Goal: Transaction & Acquisition: Purchase product/service

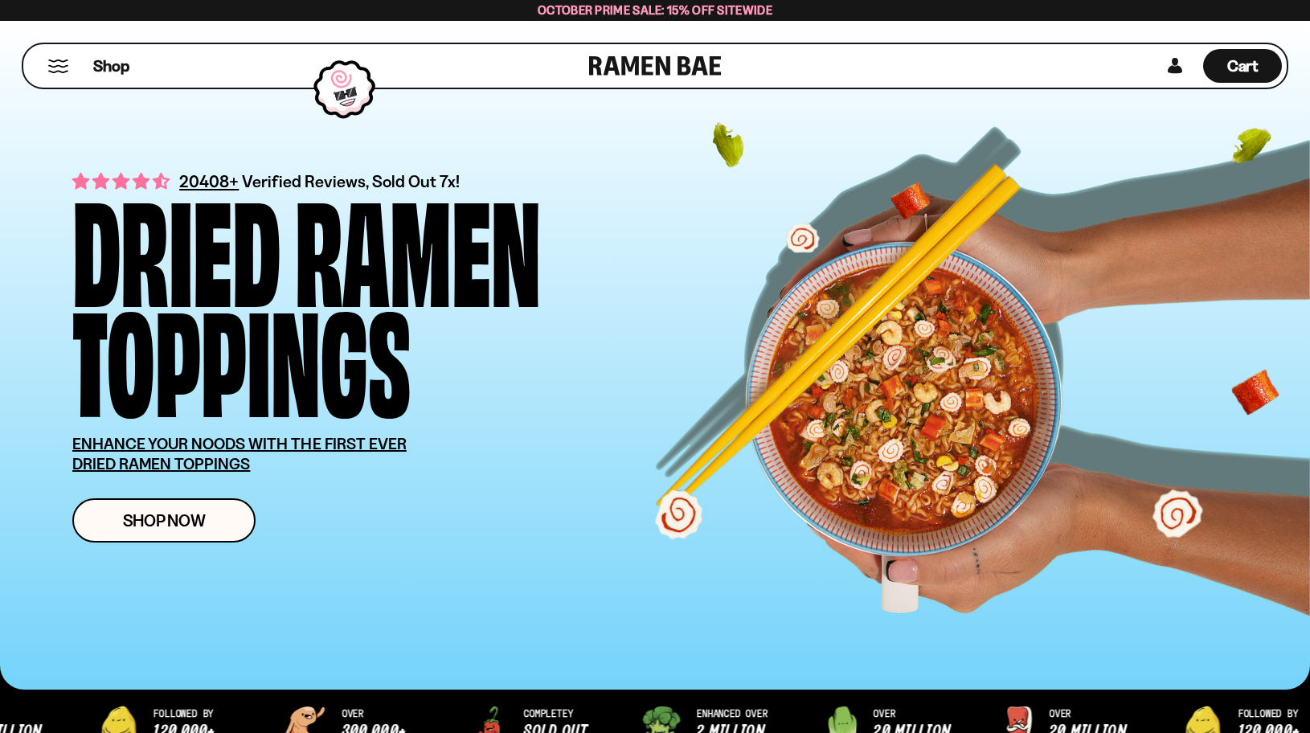
click at [158, 49] on div "Shop" at bounding box center [308, 65] width 561 height 43
click at [67, 68] on button "Mobile Menu Trigger" at bounding box center [58, 66] width 22 height 14
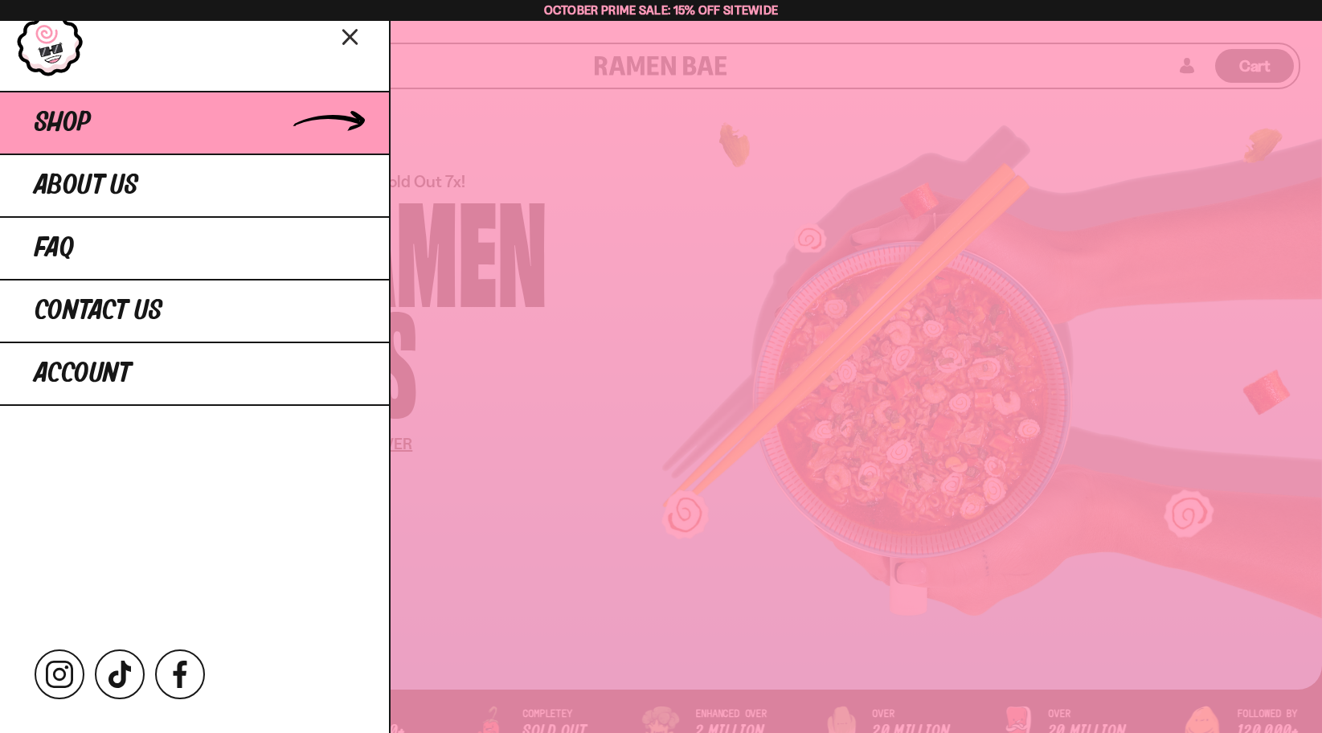
click at [198, 117] on link "Shop" at bounding box center [194, 122] width 389 height 63
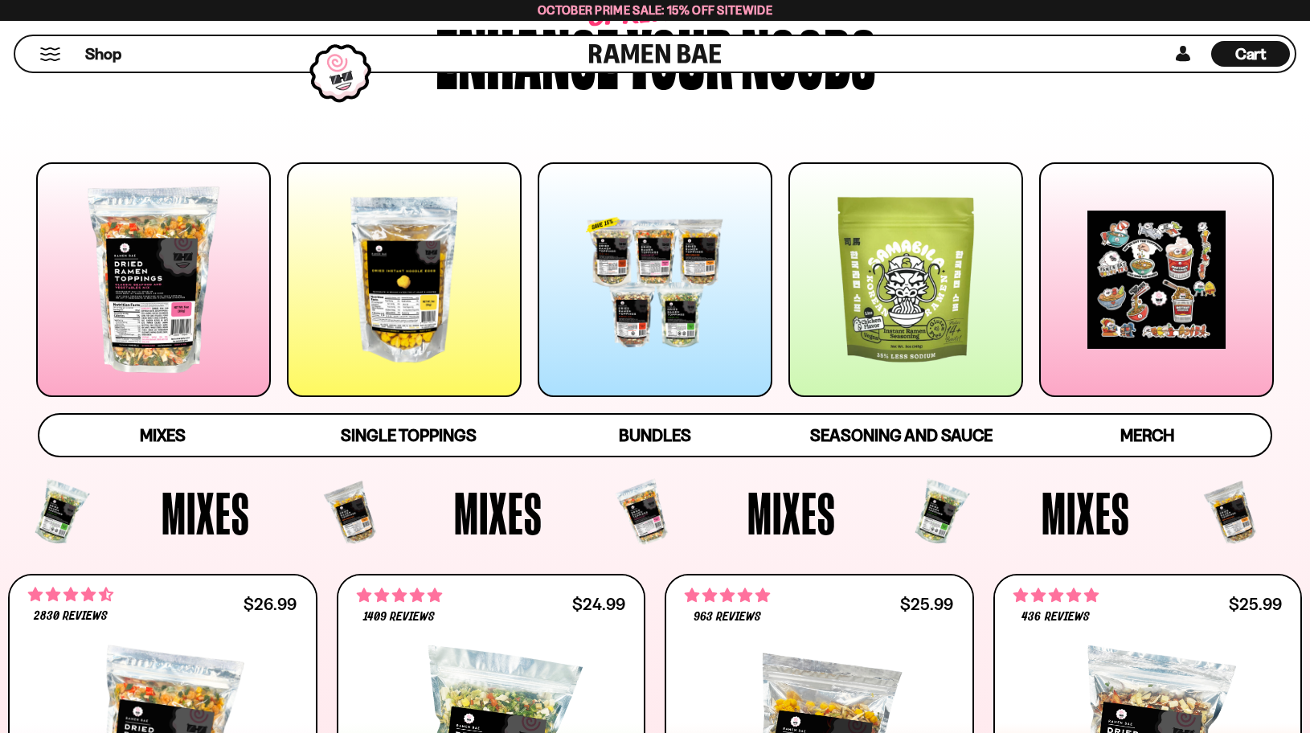
scroll to position [161, 0]
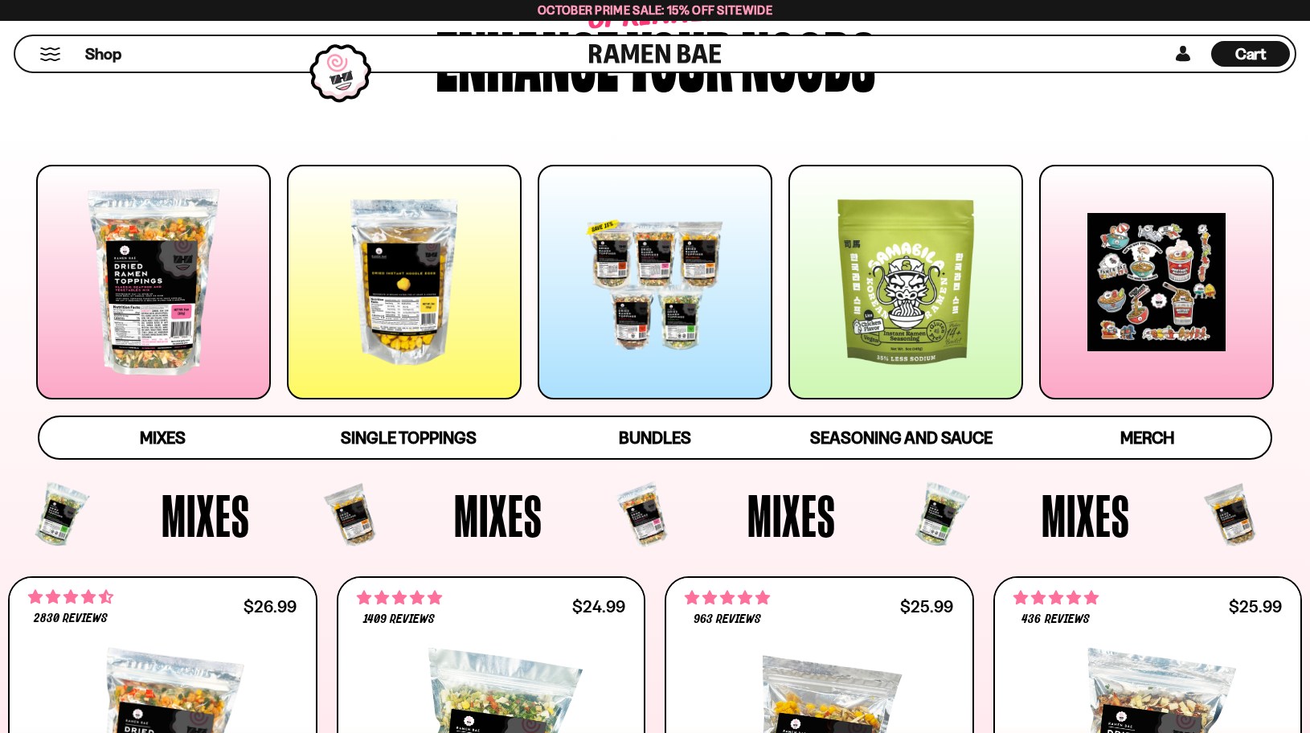
click at [437, 307] on div at bounding box center [404, 282] width 235 height 235
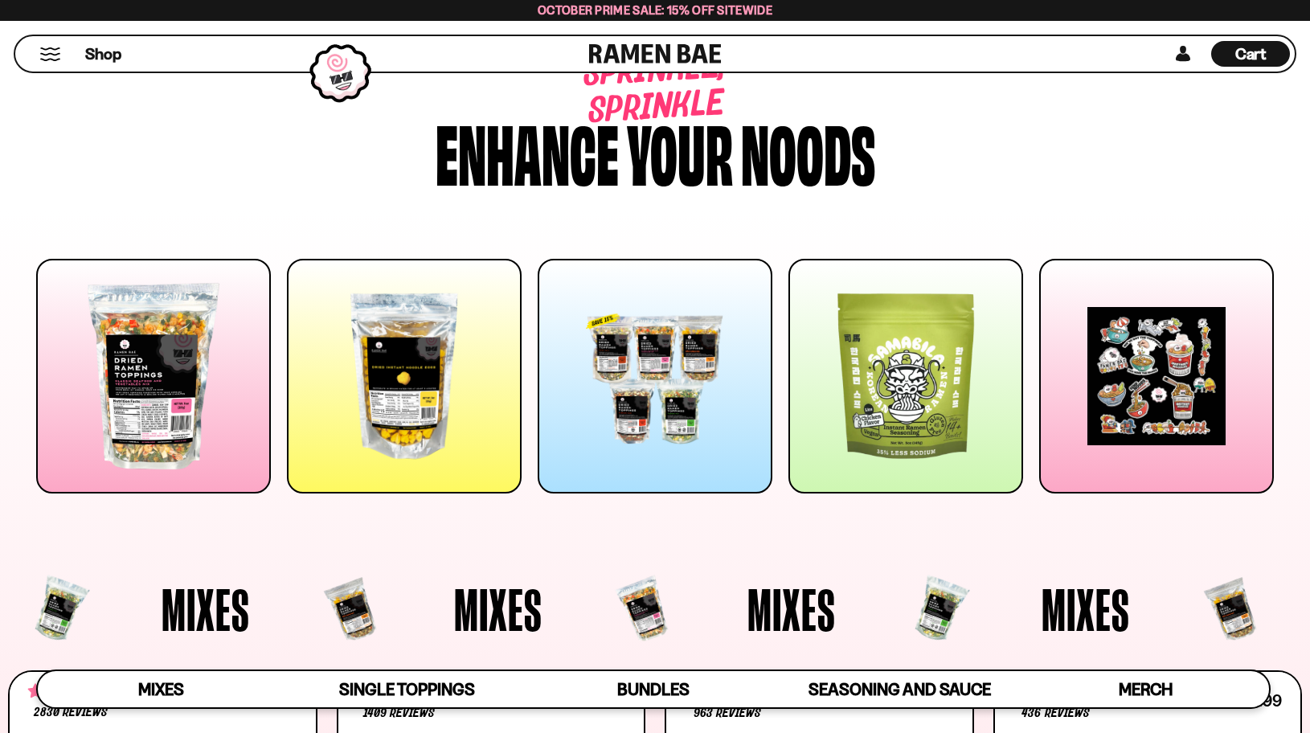
scroll to position [0, 0]
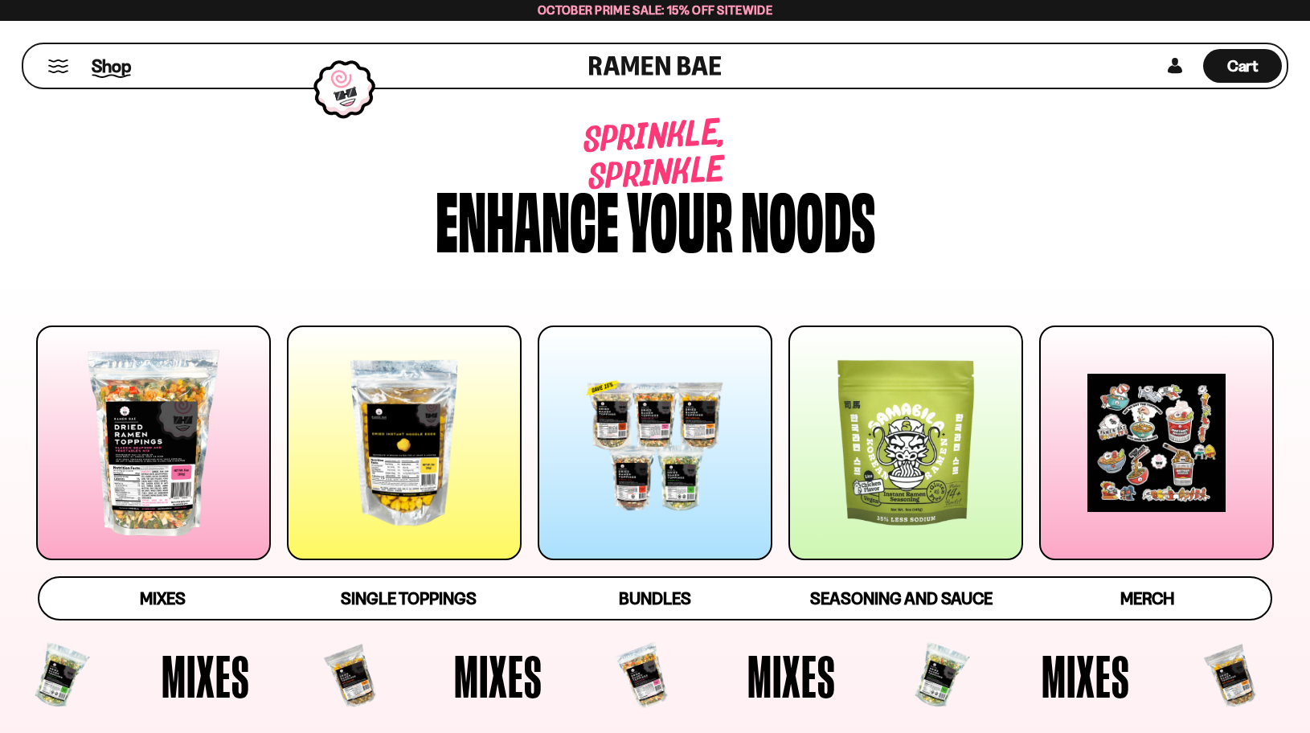
click at [111, 68] on span "Shop" at bounding box center [111, 66] width 39 height 24
